Goal: Task Accomplishment & Management: Manage account settings

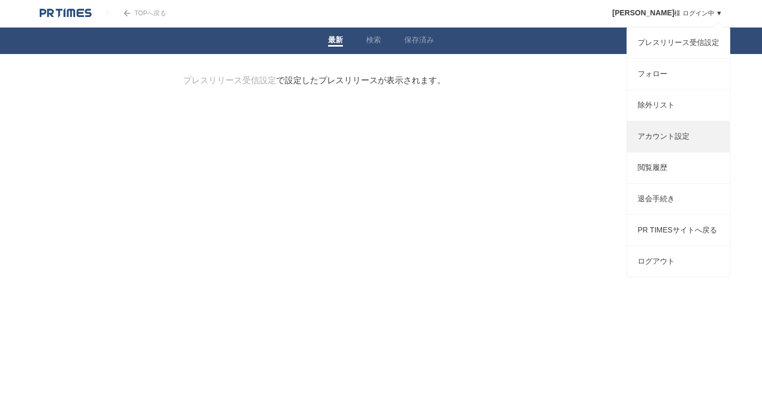
click at [676, 141] on link "アカウント設定" at bounding box center [678, 136] width 103 height 31
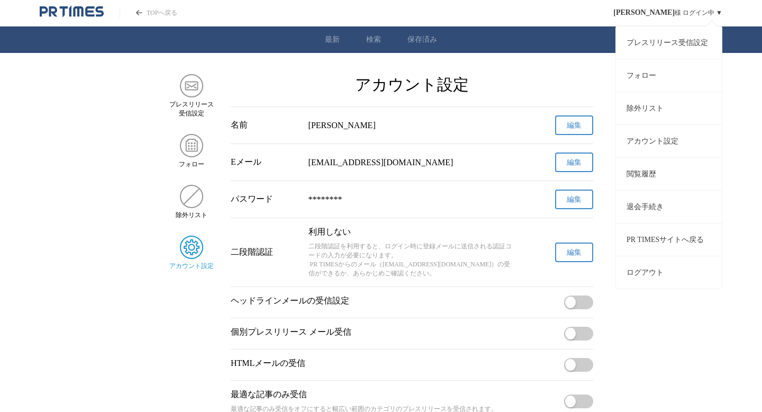
click at [711, 15] on div "池田孝行 様 ログイン中 ▼ プレスリリース受信設定 フォロー 除外リスト アカウント設定 閲覧履歴 退会手続き PR TIMESサイトへ戻る ログアウト" at bounding box center [668, 12] width 109 height 25
click at [666, 206] on link "退会手続き" at bounding box center [669, 206] width 106 height 33
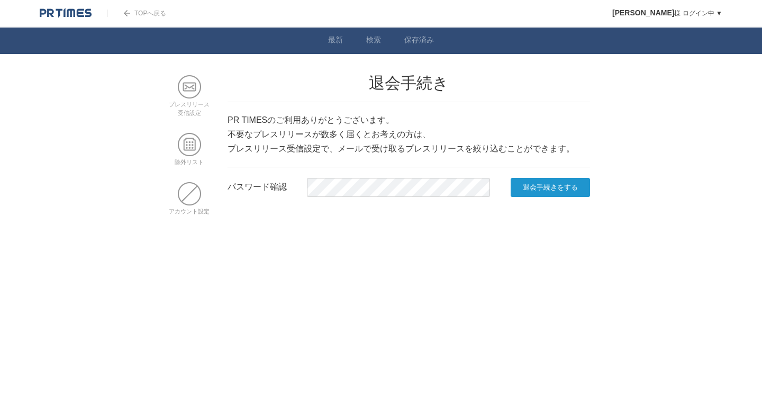
click at [545, 197] on input "退会手続きをする" at bounding box center [550, 187] width 79 height 19
